Goal: Transaction & Acquisition: Purchase product/service

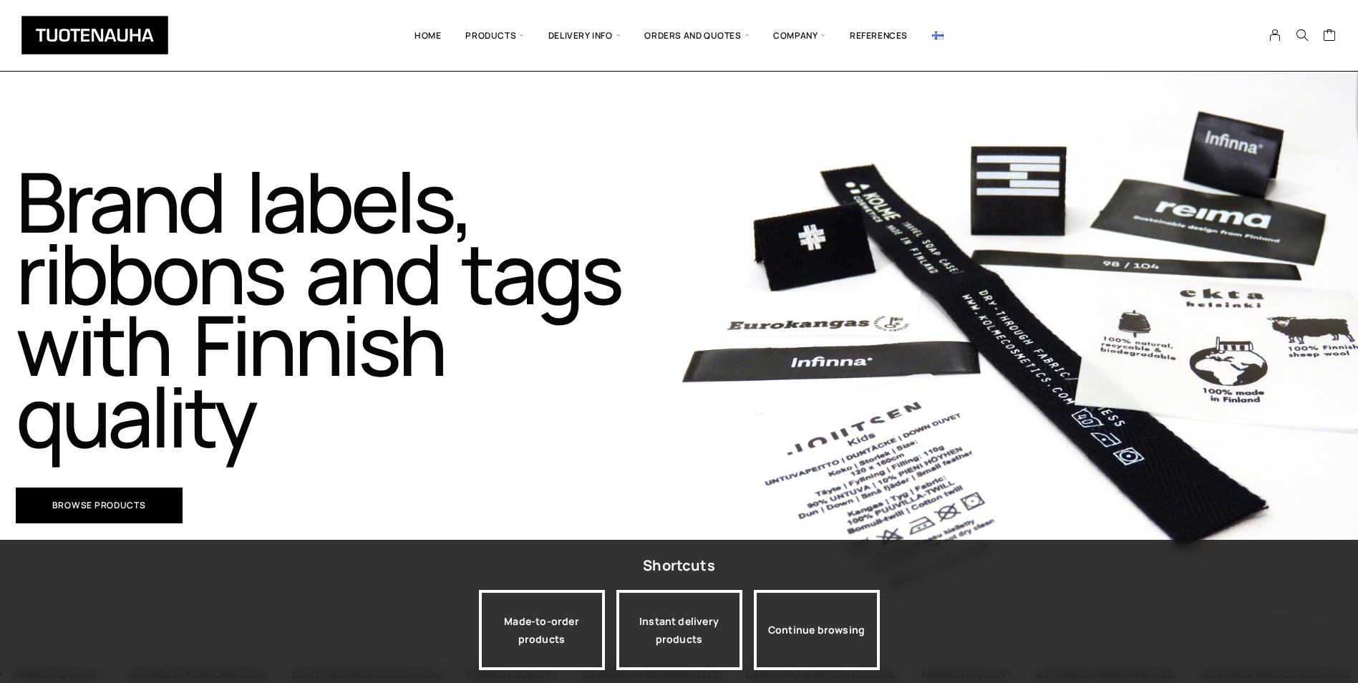
click at [938, 37] on img at bounding box center [937, 35] width 11 height 8
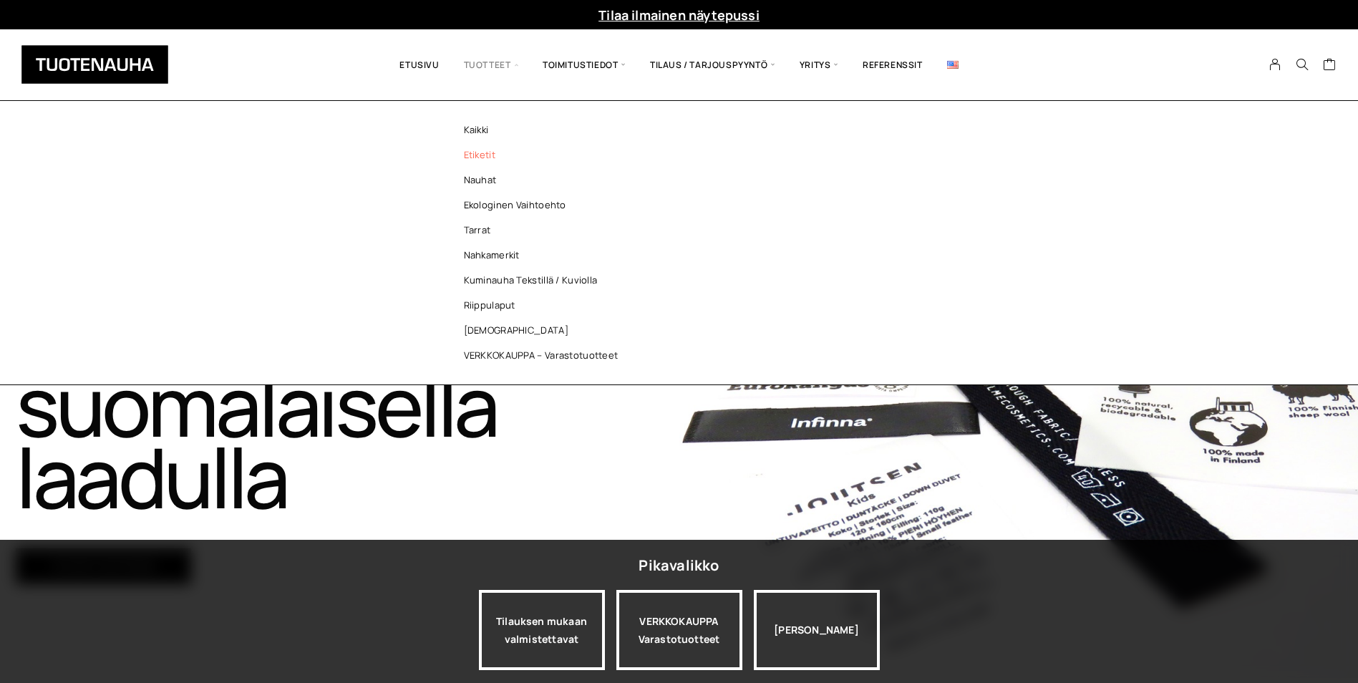
click at [470, 150] on link "Etiketit" at bounding box center [545, 154] width 208 height 25
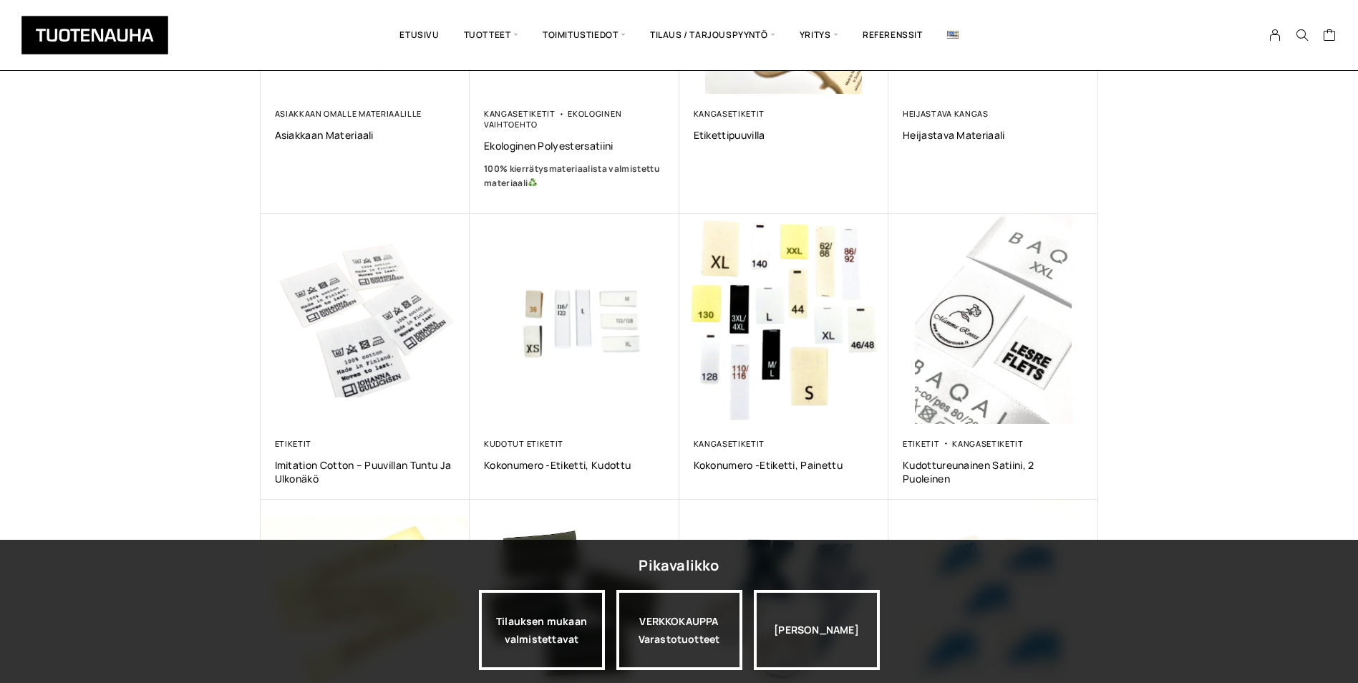
scroll to position [501, 0]
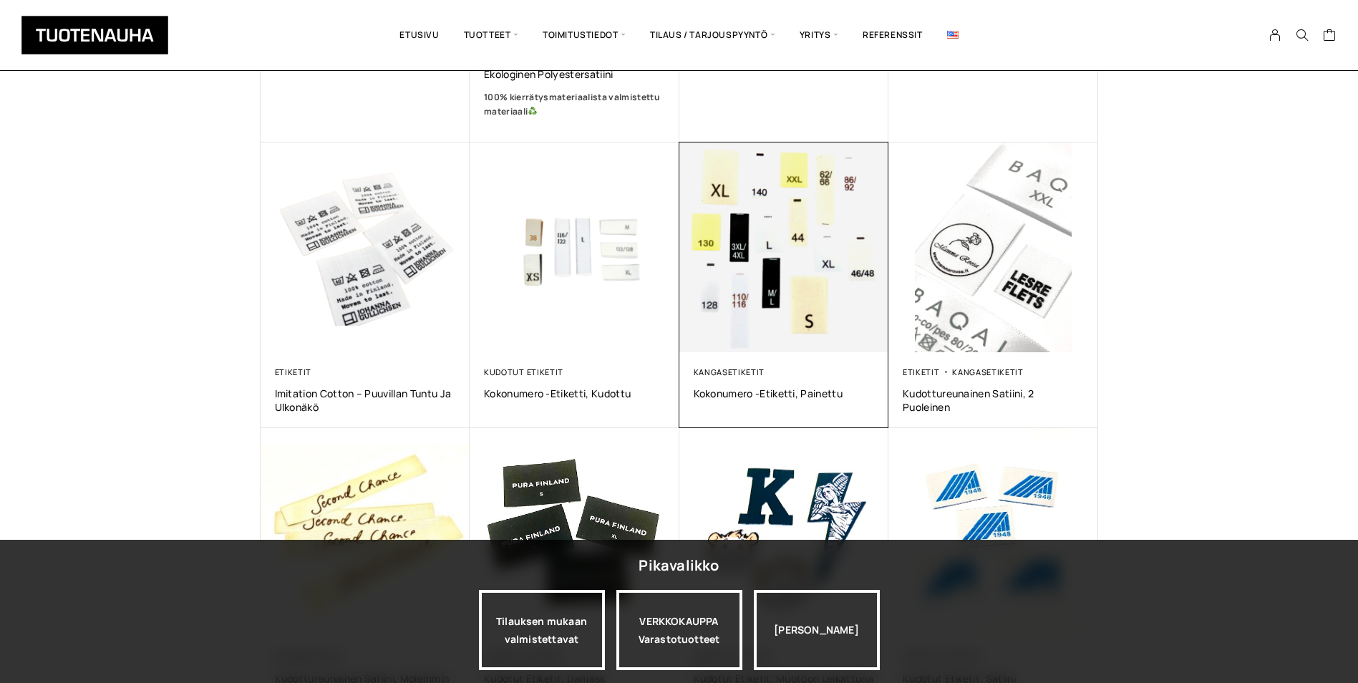
click at [772, 257] on img at bounding box center [784, 247] width 210 height 210
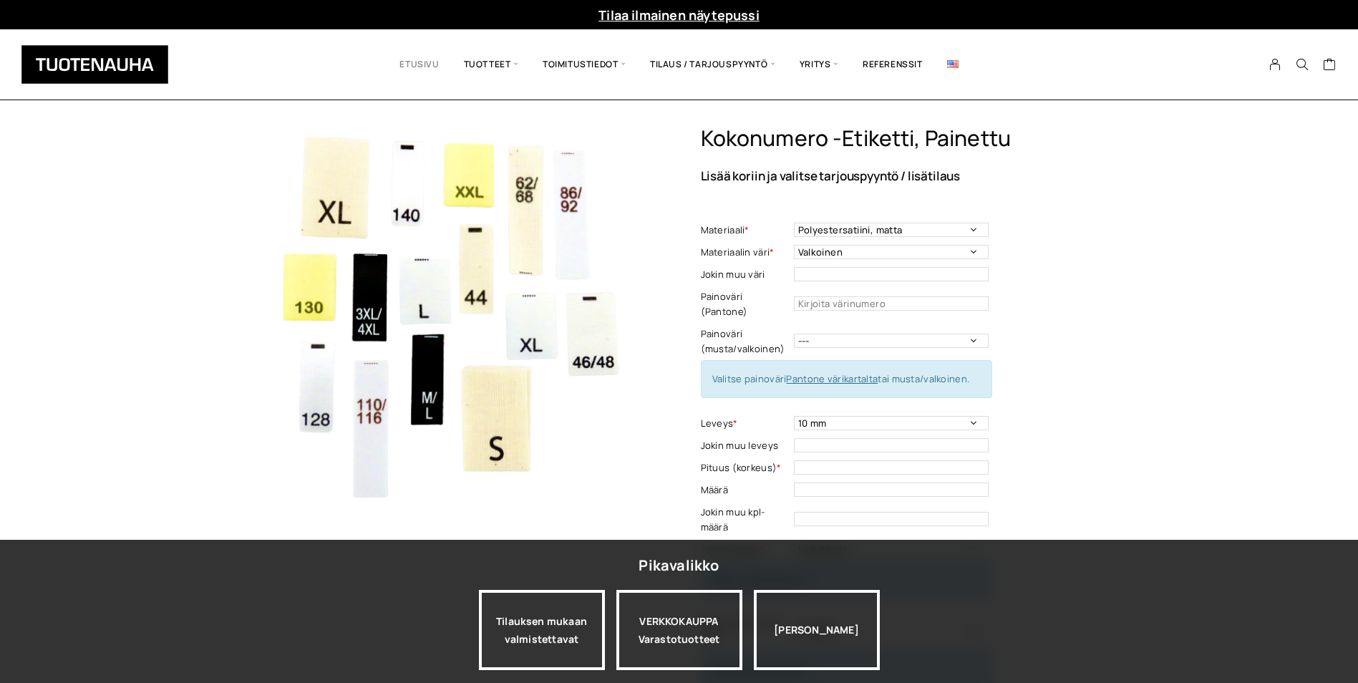
click at [398, 67] on link "Etusivu" at bounding box center [419, 64] width 64 height 49
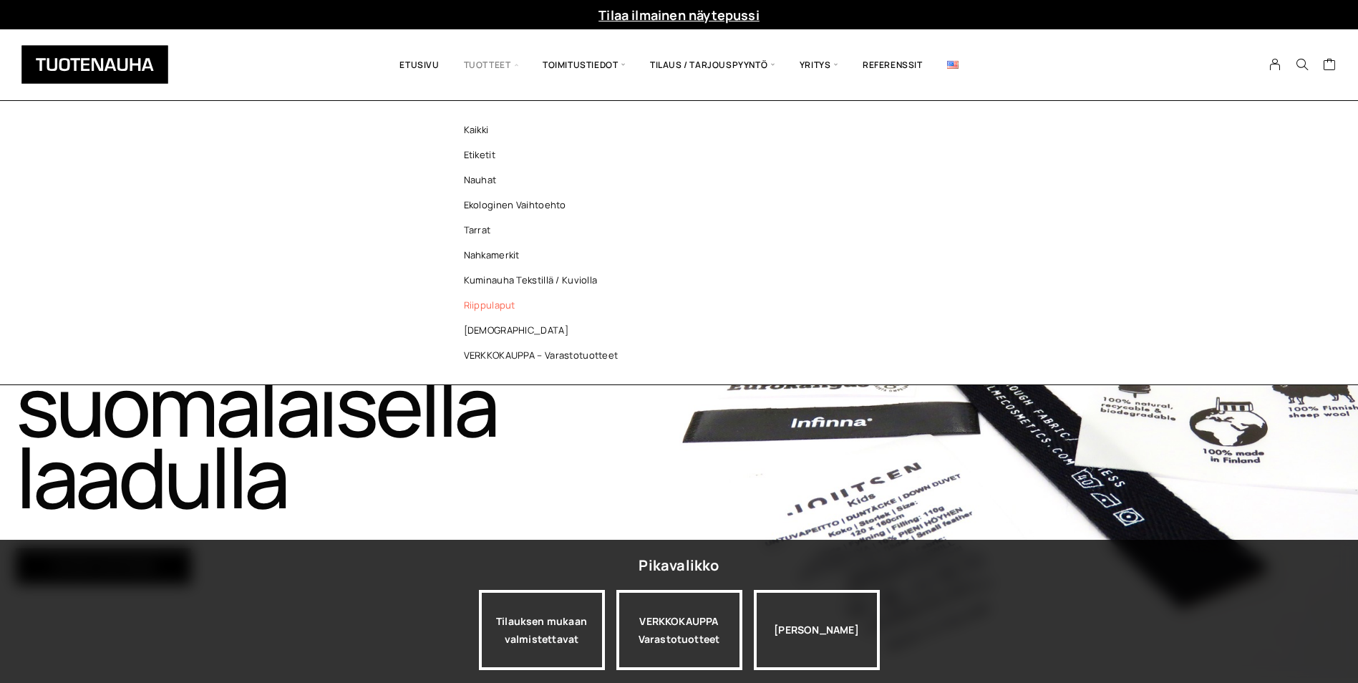
click at [499, 300] on link "Riippulaput" at bounding box center [545, 305] width 208 height 25
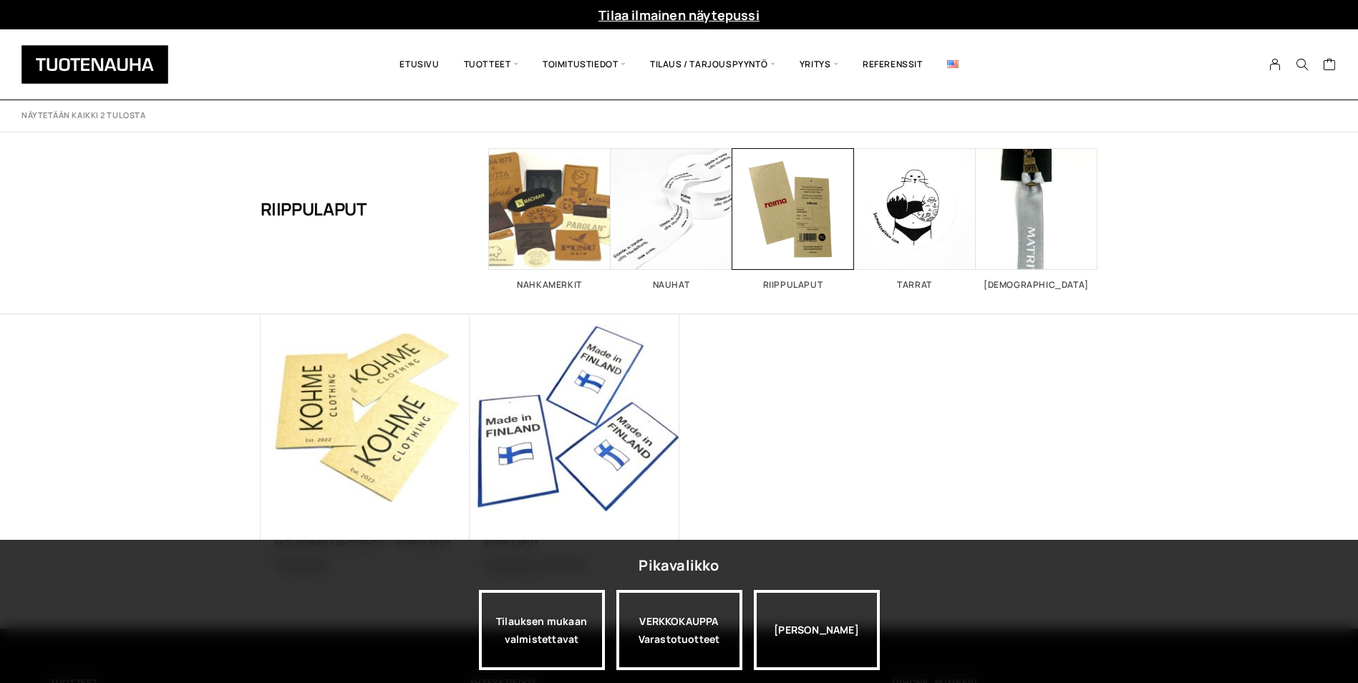
scroll to position [143, 0]
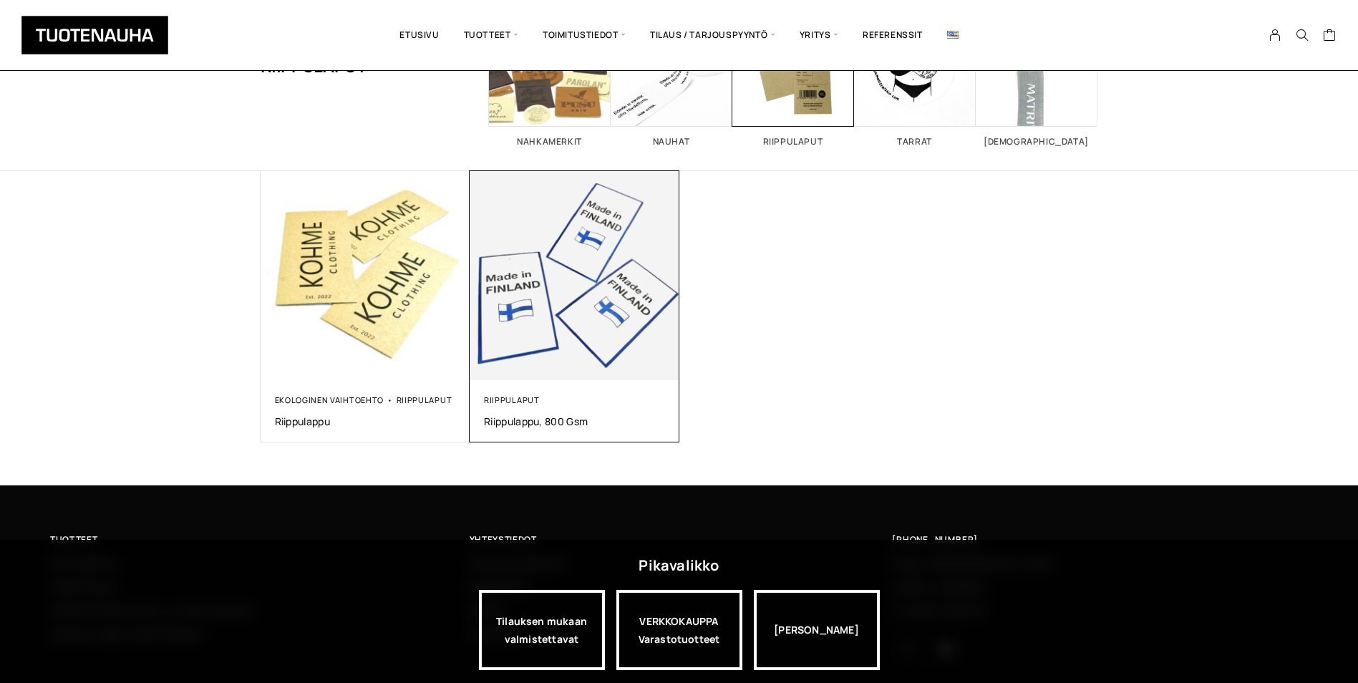
click at [598, 271] on img at bounding box center [575, 276] width 210 height 210
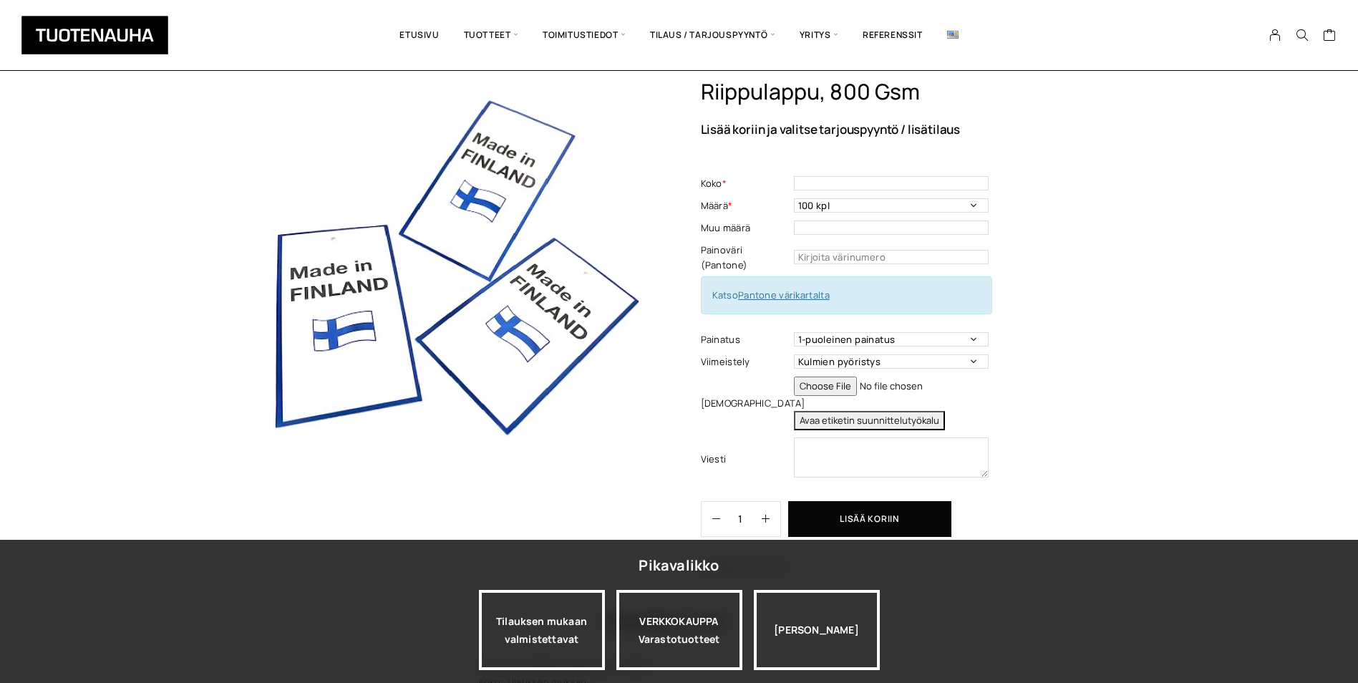
scroll to position [72, 0]
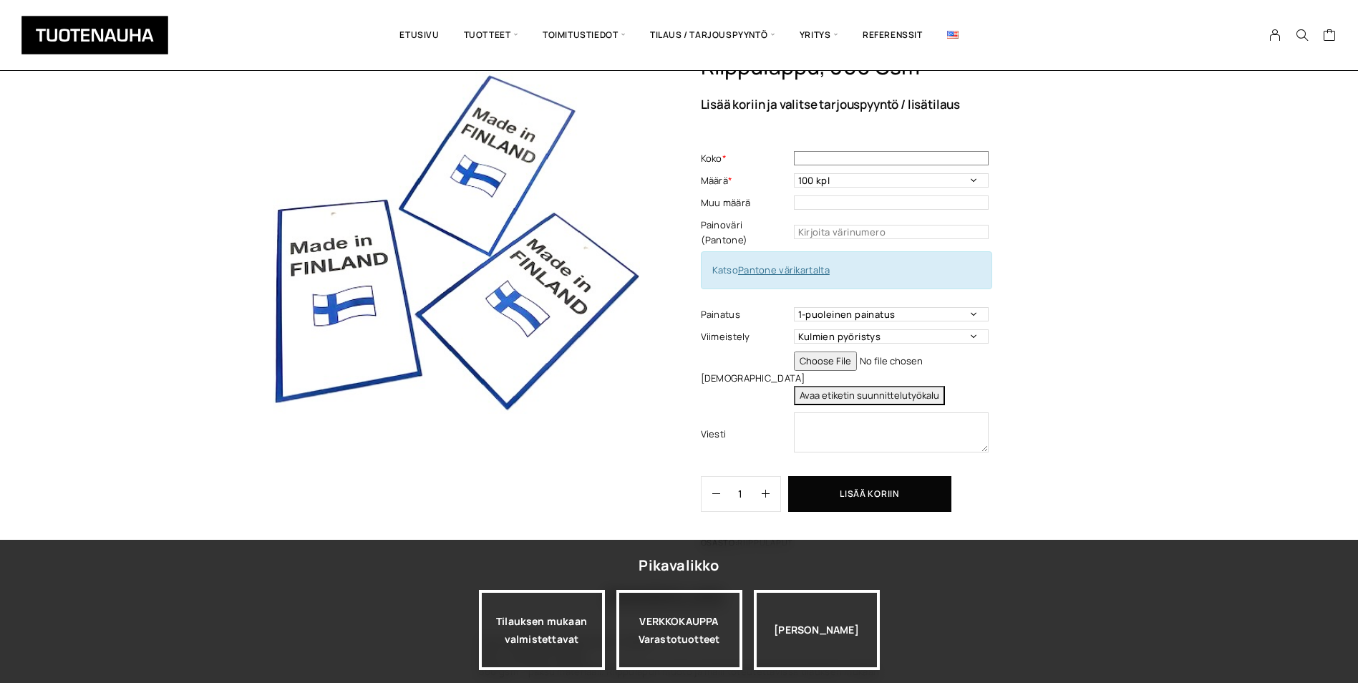
click at [819, 160] on input "text" at bounding box center [891, 158] width 195 height 14
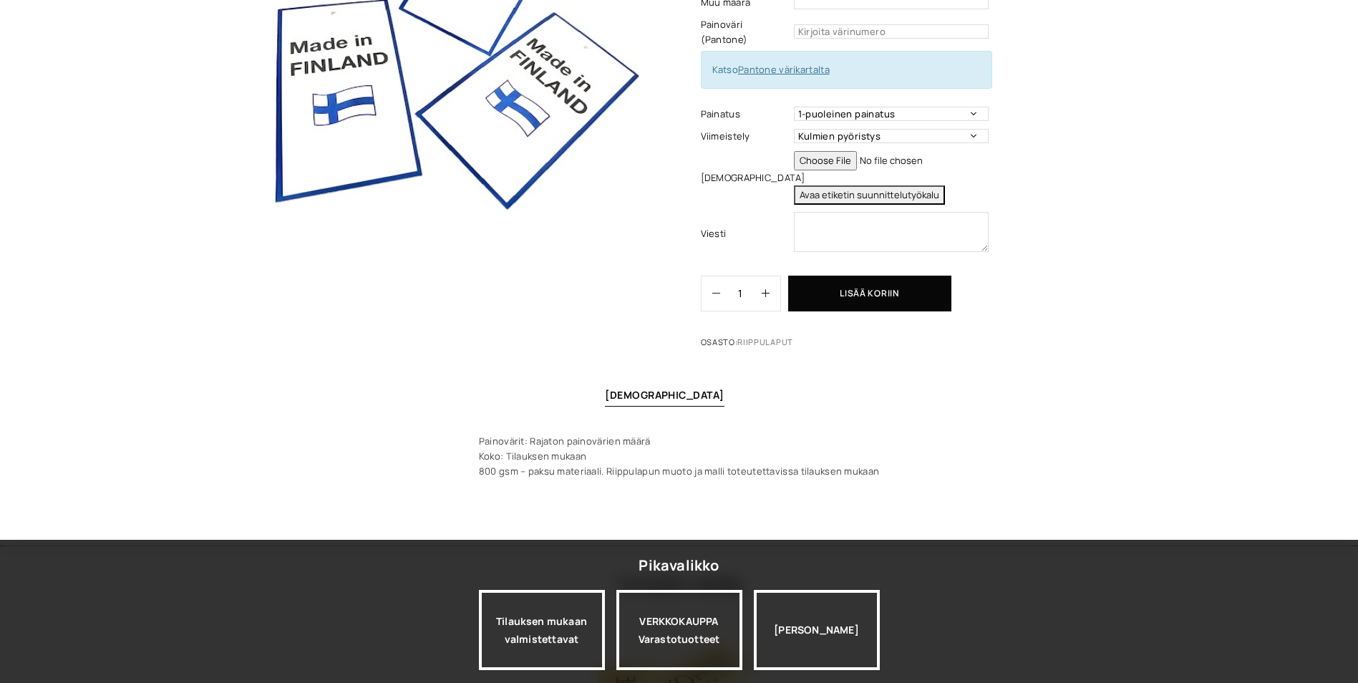
scroll to position [0, 0]
